Goal: Check status: Check status

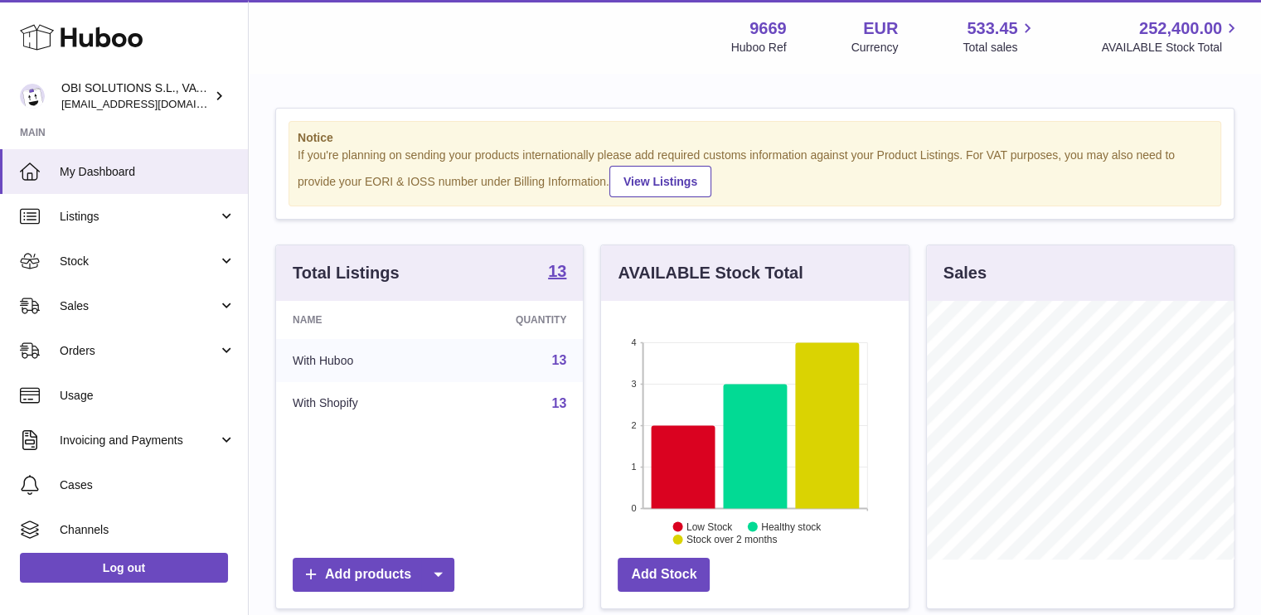
scroll to position [259, 308]
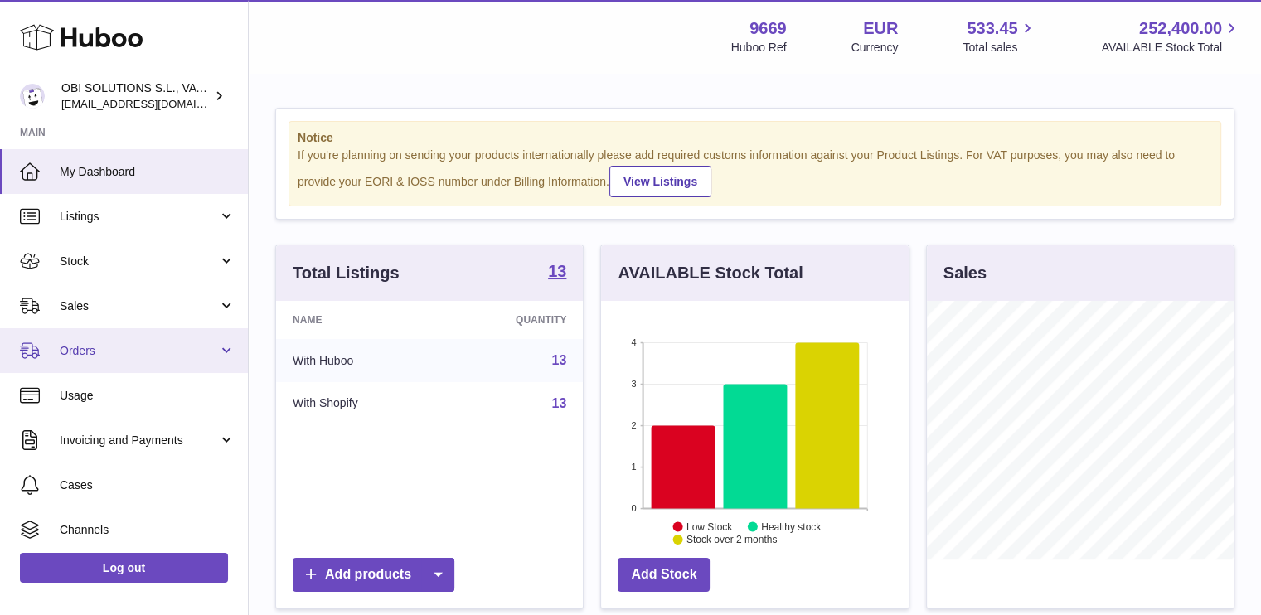
drag, startPoint x: 129, startPoint y: 357, endPoint x: 127, endPoint y: 371, distance: 14.3
click at [129, 357] on span "Orders" at bounding box center [139, 351] width 158 height 16
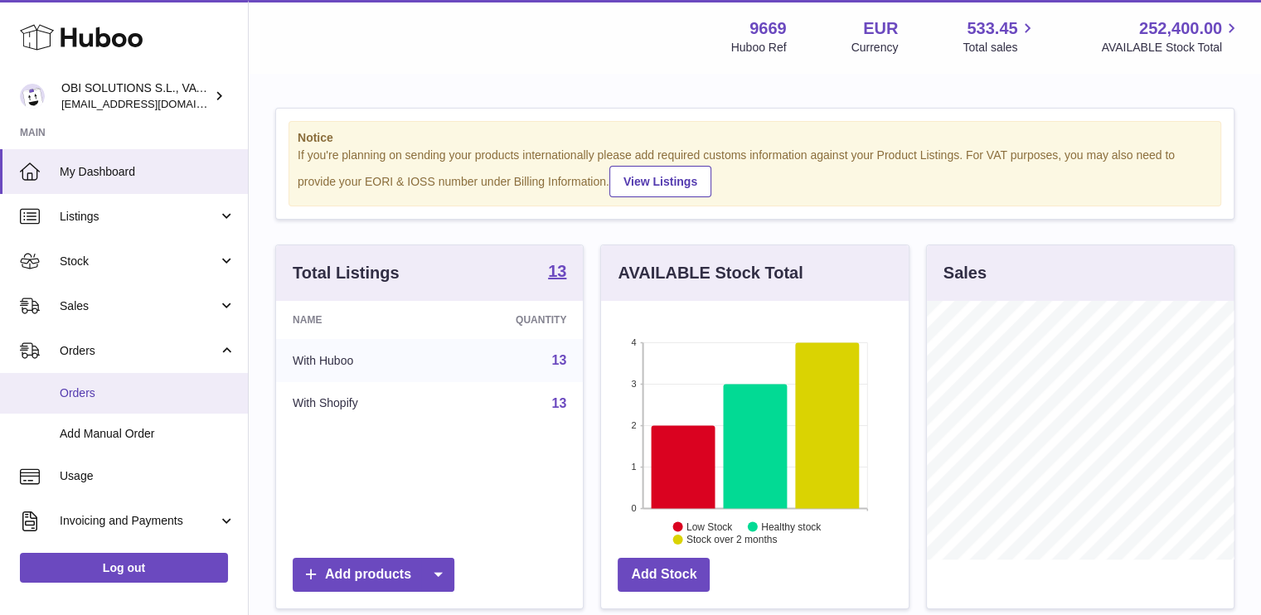
click at [123, 395] on span "Orders" at bounding box center [148, 393] width 176 height 16
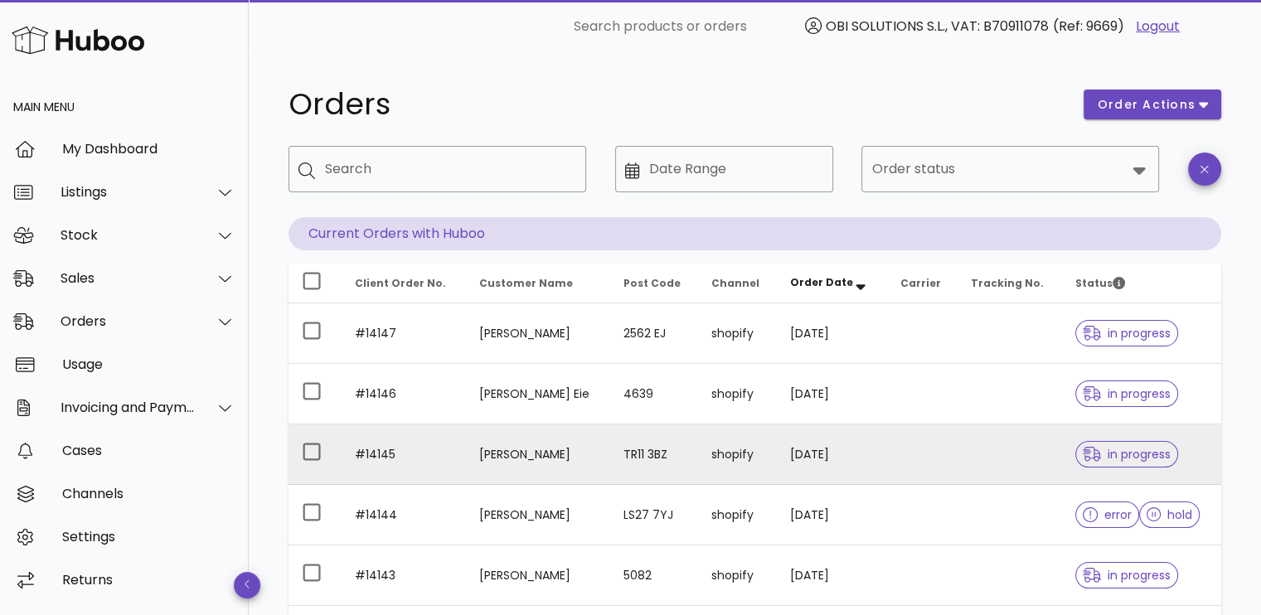
click at [1005, 463] on td at bounding box center [1009, 454] width 104 height 61
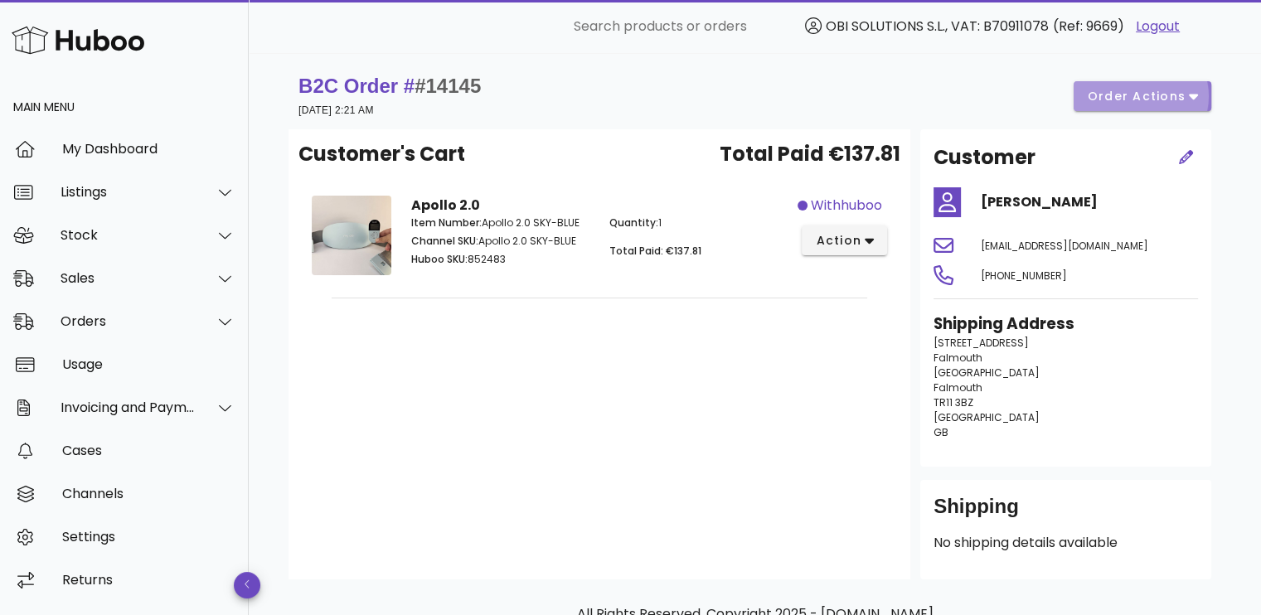
click at [1123, 94] on span "order actions" at bounding box center [1136, 96] width 99 height 17
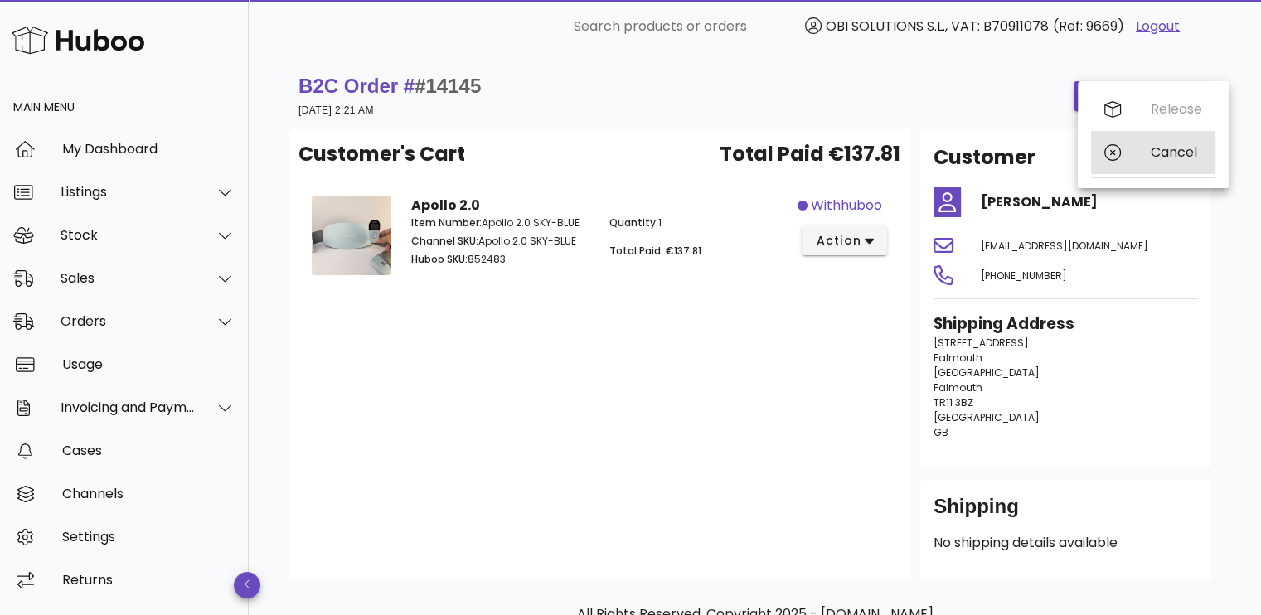
click at [1123, 158] on div at bounding box center [1114, 152] width 20 height 17
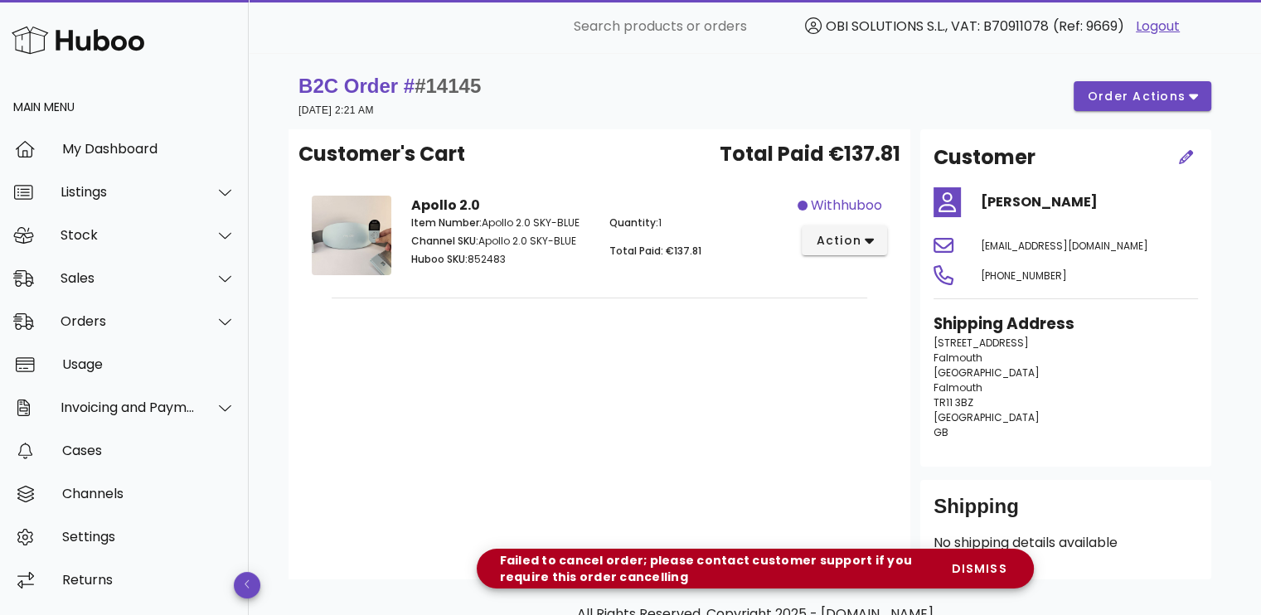
click at [705, 356] on div "Customer's Cart Total Paid €137.81 Apollo 2.0 Item Number: Apollo 2.0 SKY-BLUE …" at bounding box center [599, 354] width 622 height 450
drag, startPoint x: 488, startPoint y: 82, endPoint x: 434, endPoint y: 90, distance: 54.5
click at [434, 90] on div "B2C Order # #14145 27 August 2025 at 2:21 AM order actions" at bounding box center [754, 96] width 913 height 46
copy span "14145"
click at [113, 272] on div "Sales" at bounding box center [128, 278] width 135 height 16
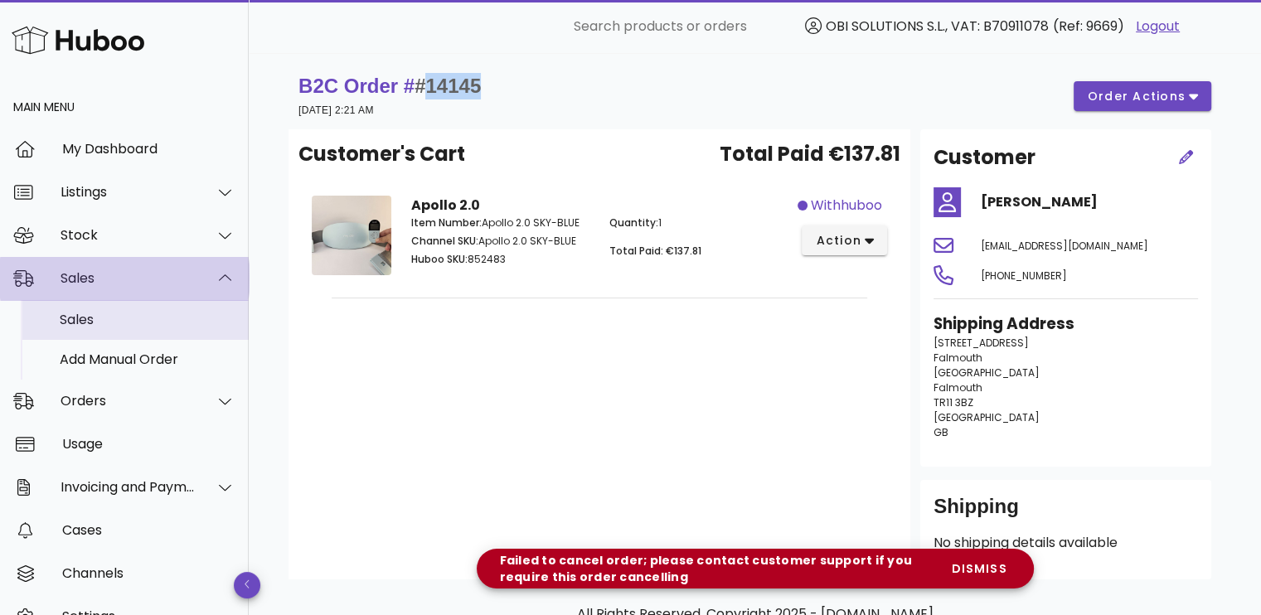
click at [116, 303] on div "Sales" at bounding box center [148, 320] width 176 height 36
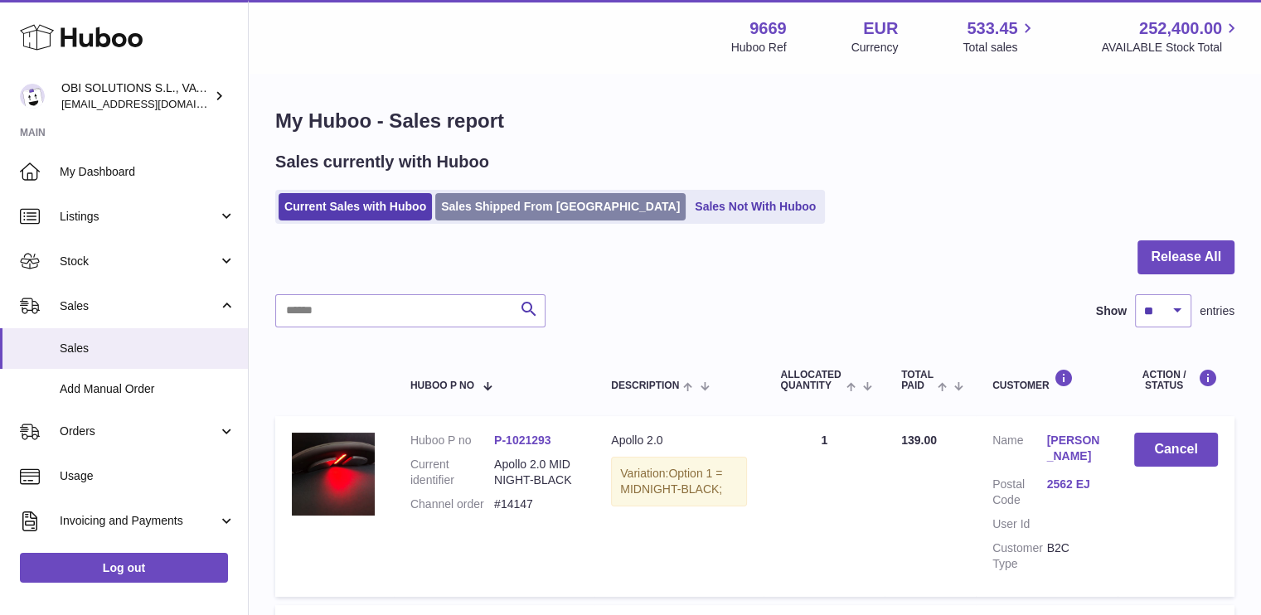
click at [534, 193] on link "Sales Shipped From Huboo" at bounding box center [560, 206] width 250 height 27
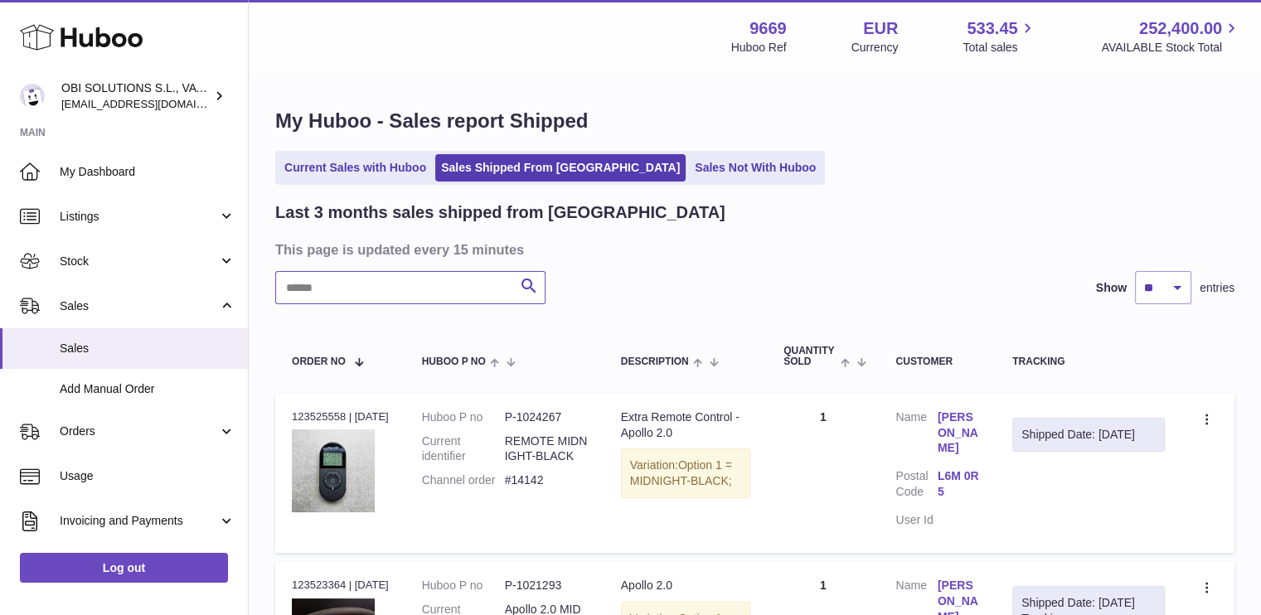
click at [418, 274] on input "text" at bounding box center [410, 287] width 270 height 33
paste input "**********"
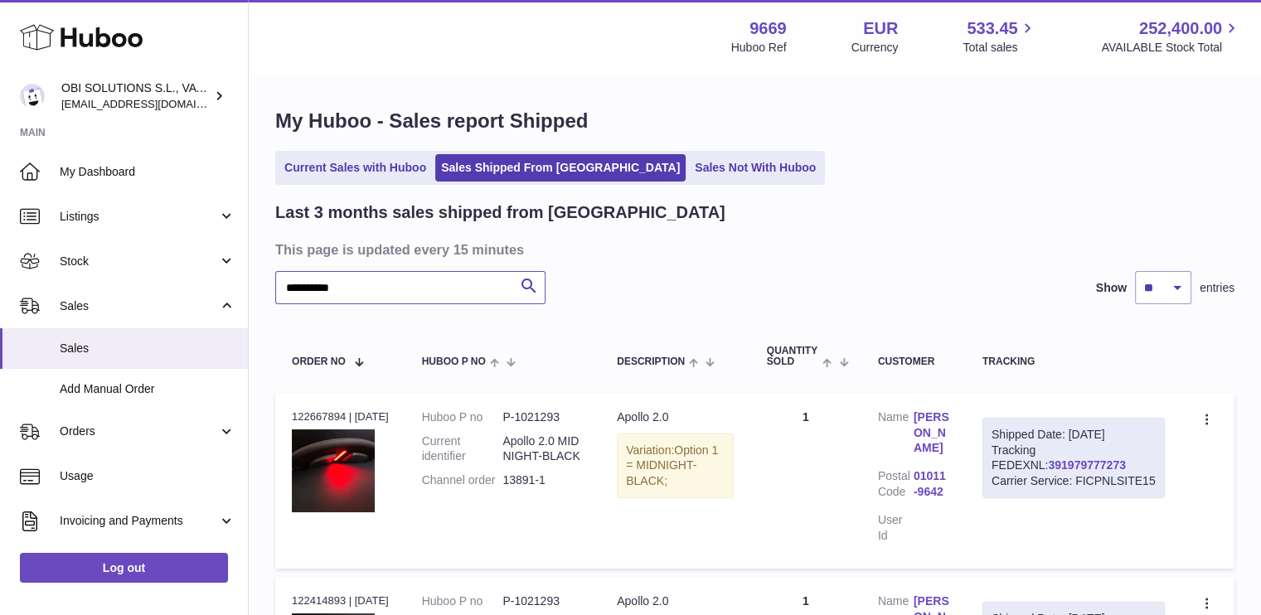
type input "**********"
click at [1048, 460] on link "391979777273" at bounding box center [1086, 464] width 77 height 13
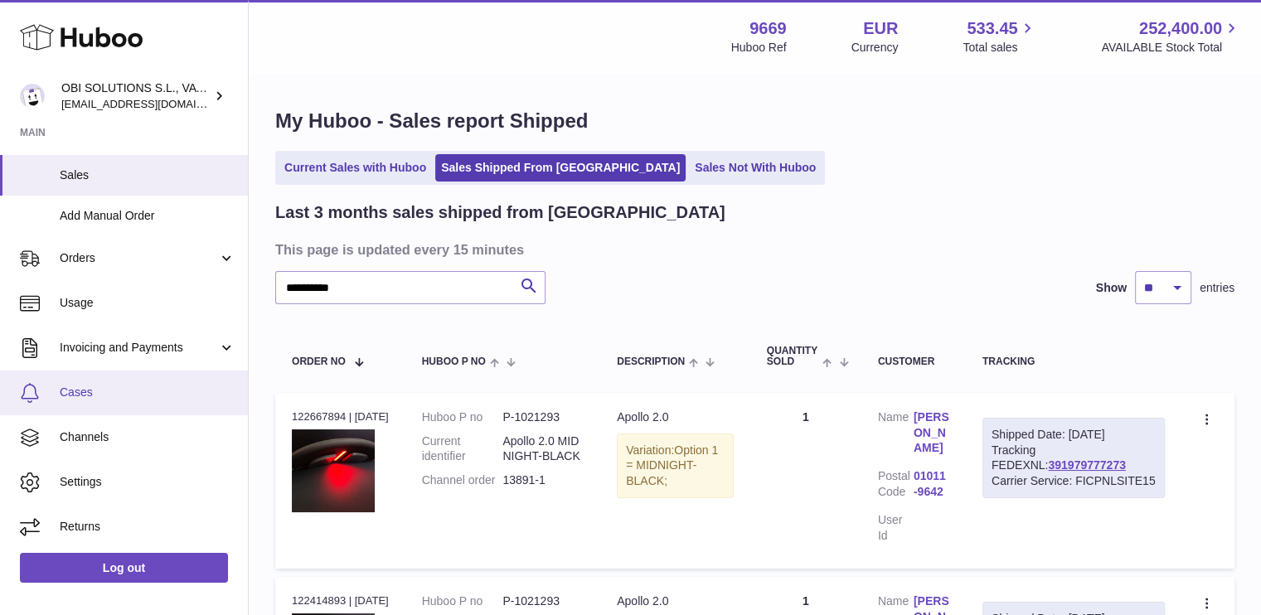
click at [99, 376] on link "Cases" at bounding box center [124, 392] width 248 height 45
